Goal: Book appointment/travel/reservation

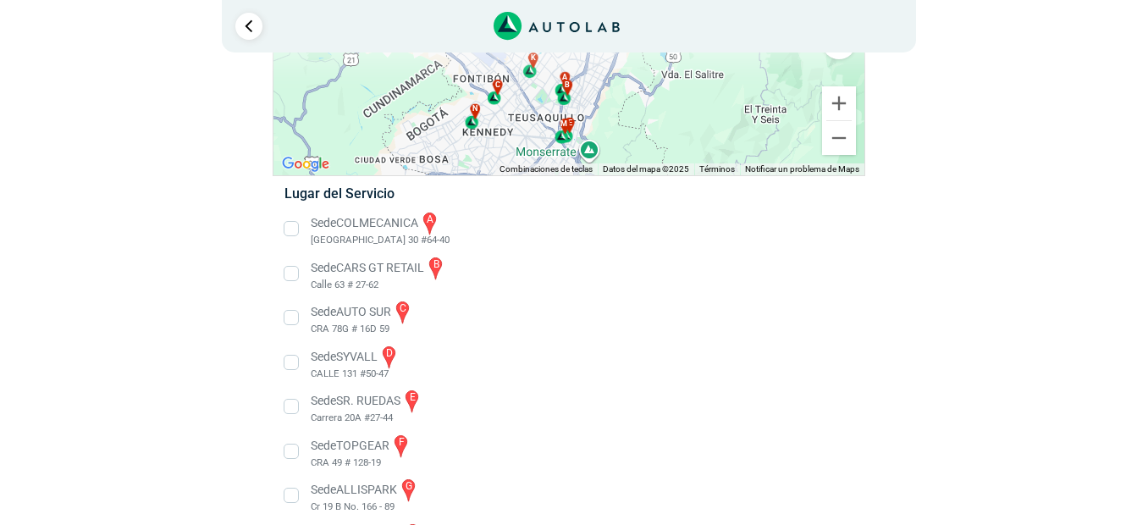
scroll to position [493, 0]
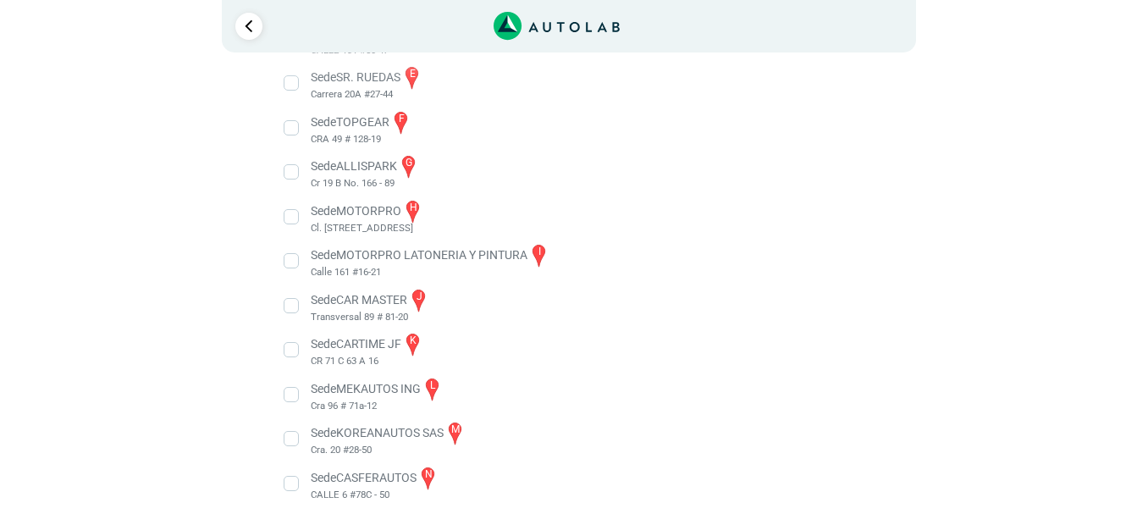
click at [297, 485] on li "Sede CASFERAUTOS n CALLE 6 #78C - 50" at bounding box center [568, 484] width 593 height 38
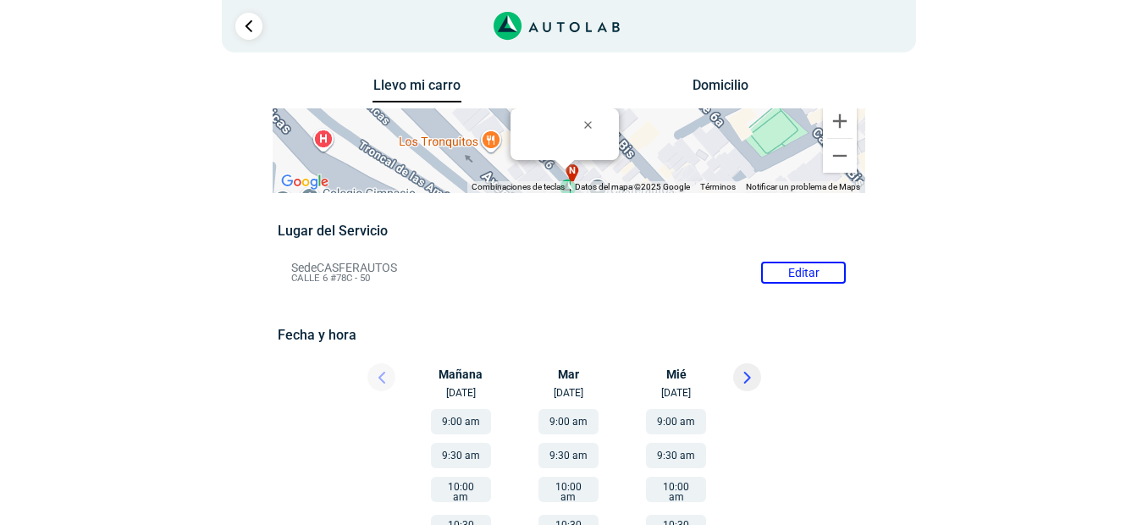
click at [544, 22] on icon "Link al sitio de autolab" at bounding box center [556, 26] width 126 height 29
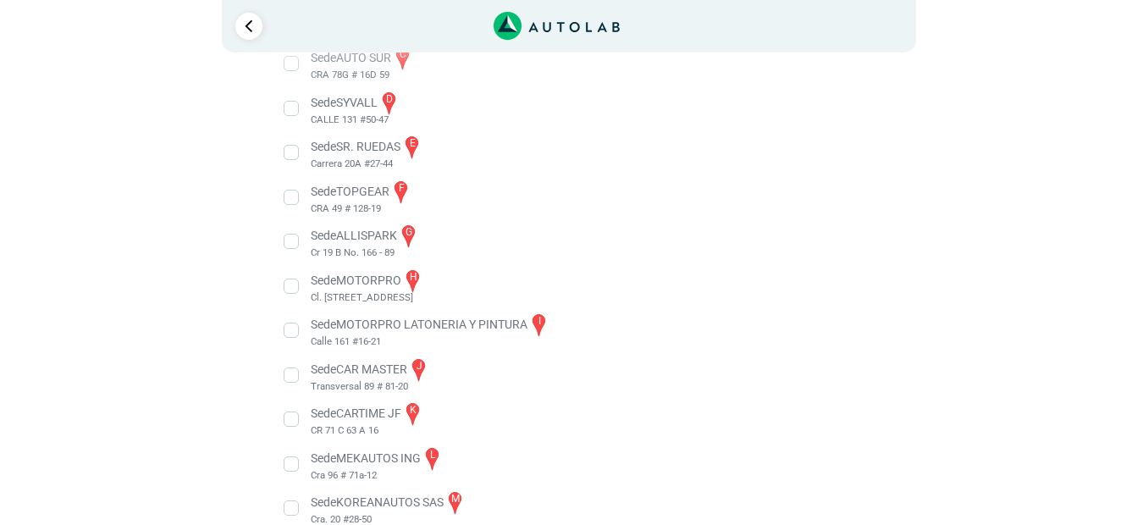
scroll to position [493, 0]
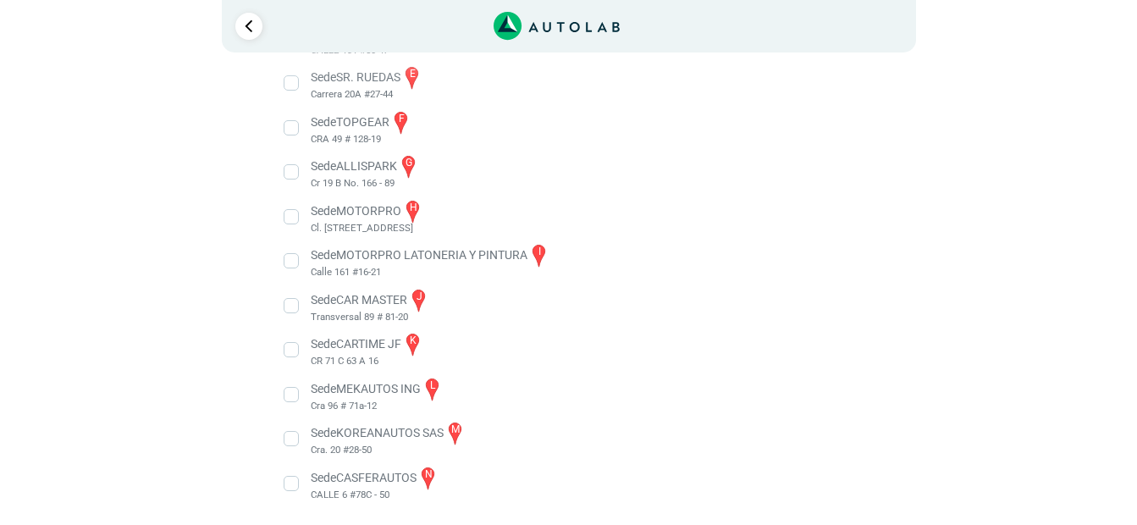
click at [290, 484] on li "Sede CASFERAUTOS n CALLE 6 #78C - 50" at bounding box center [568, 484] width 593 height 38
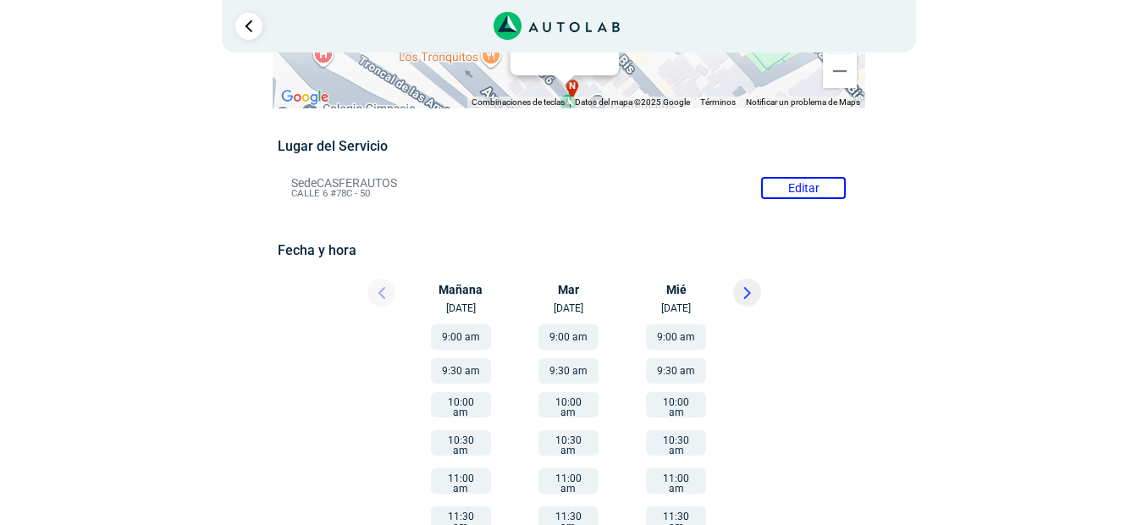
scroll to position [169, 0]
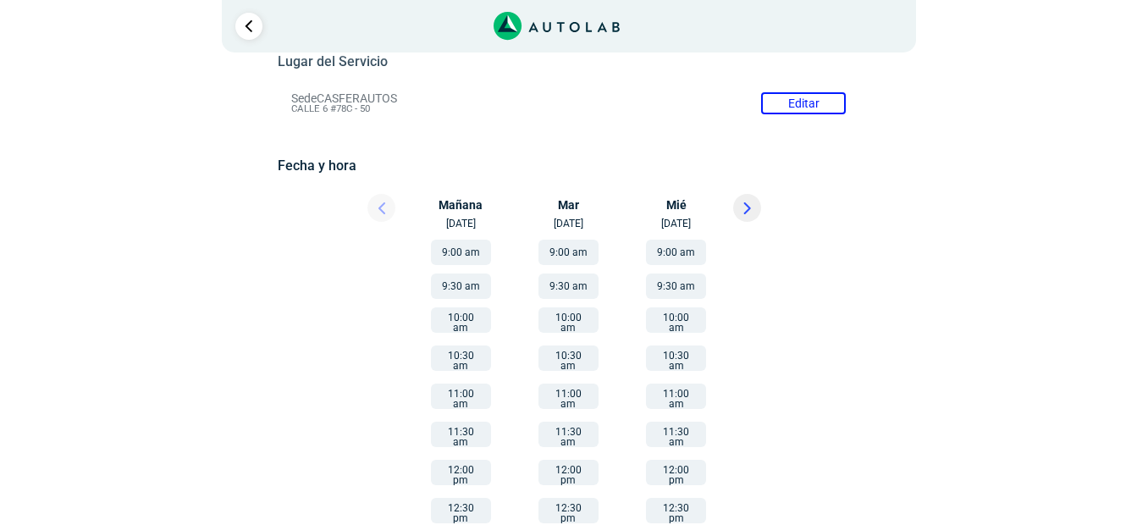
click at [463, 383] on button "11:00 am" at bounding box center [461, 395] width 60 height 25
